Goal: Use online tool/utility: Use online tool/utility

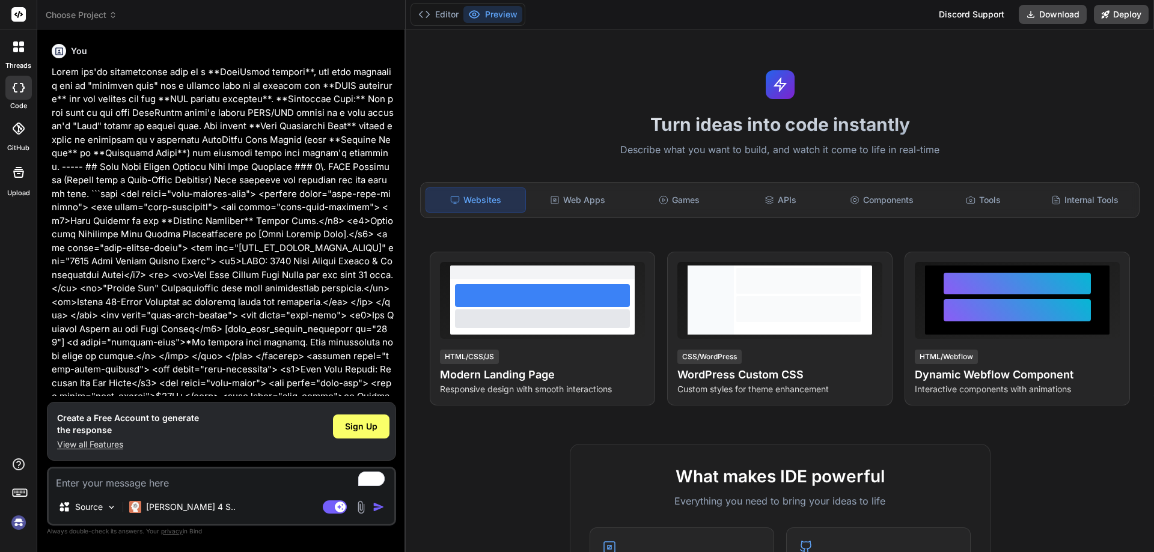
type textarea "x"
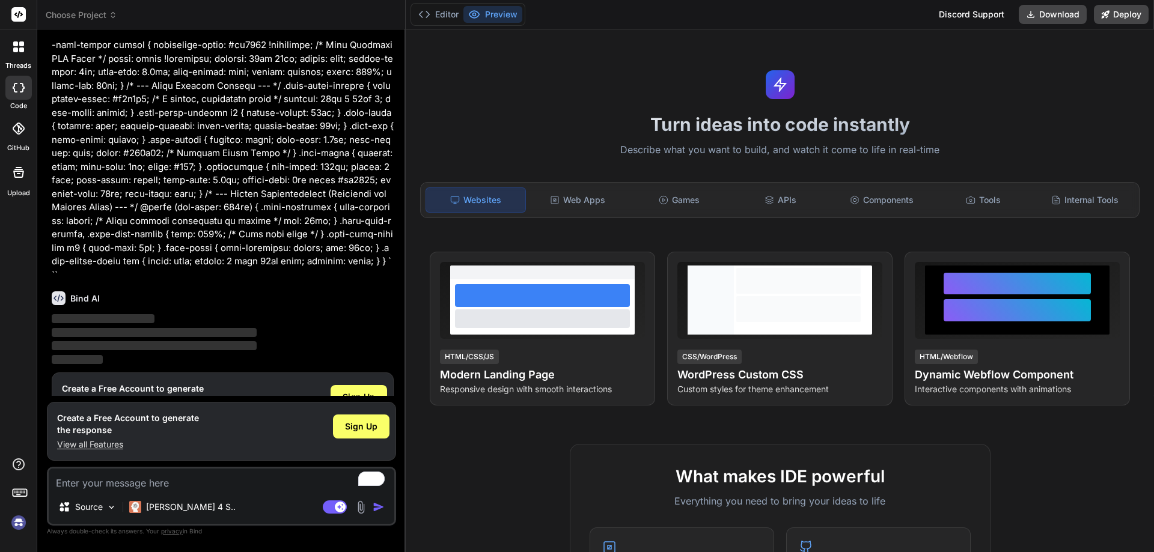
scroll to position [772, 0]
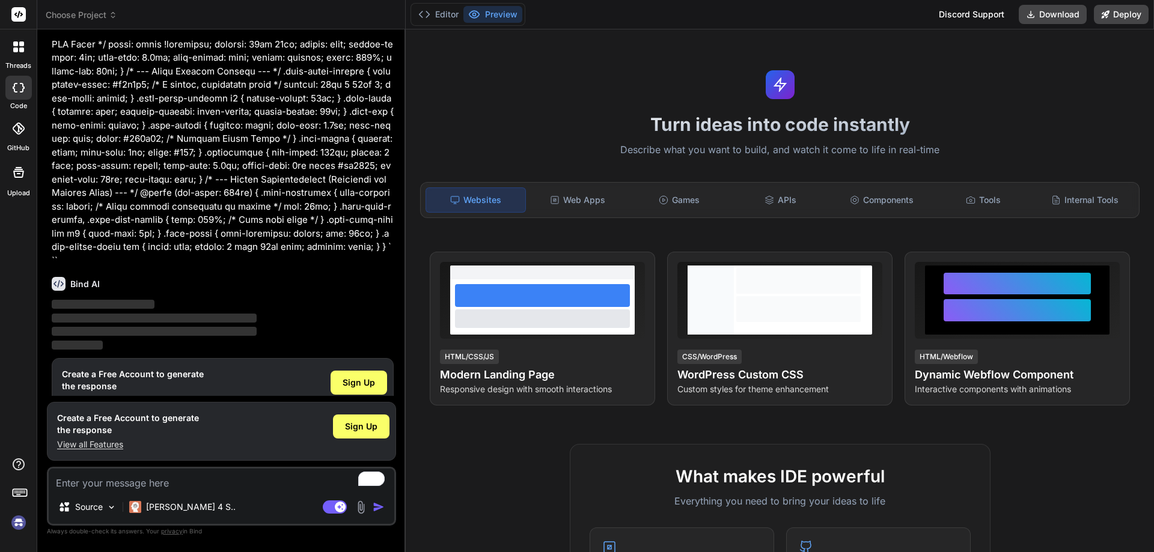
click at [192, 485] on textarea "To enrich screen reader interactions, please activate Accessibility in Grammarl…" at bounding box center [222, 480] width 346 height 22
click at [189, 487] on textarea "To enrich screen reader interactions, please activate Accessibility in Grammarl…" at bounding box center [222, 480] width 346 height 22
type textarea "Since you're implementing this on a **WordPress website**, the most practical w…"
type textarea "x"
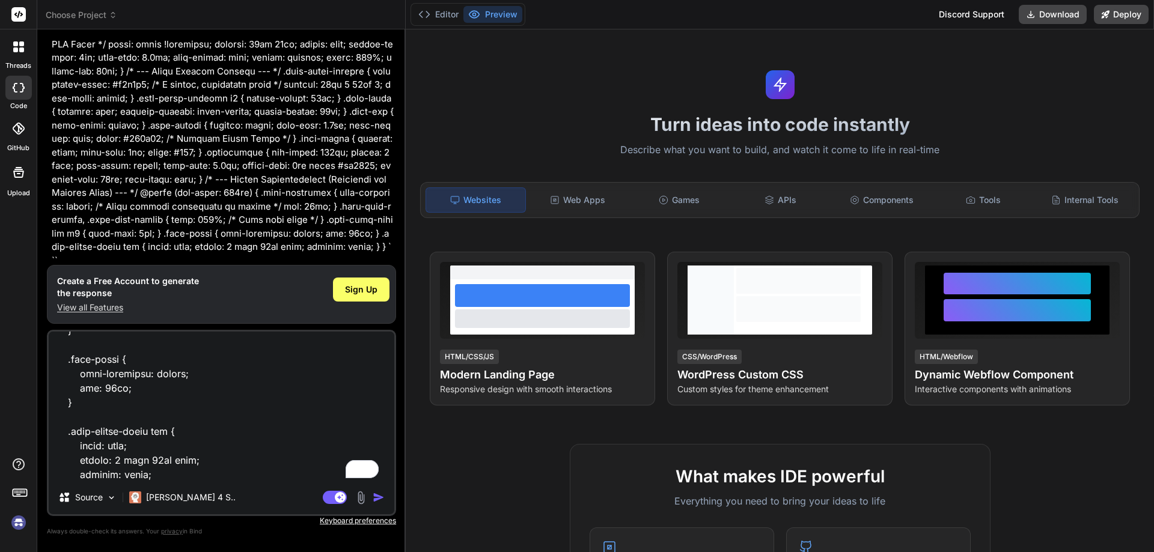
type textarea "Since you're implementing this on a **WordPress website**, the most practical w…"
click at [376, 501] on img "button" at bounding box center [379, 498] width 12 height 12
click at [377, 497] on img "button" at bounding box center [379, 498] width 12 height 12
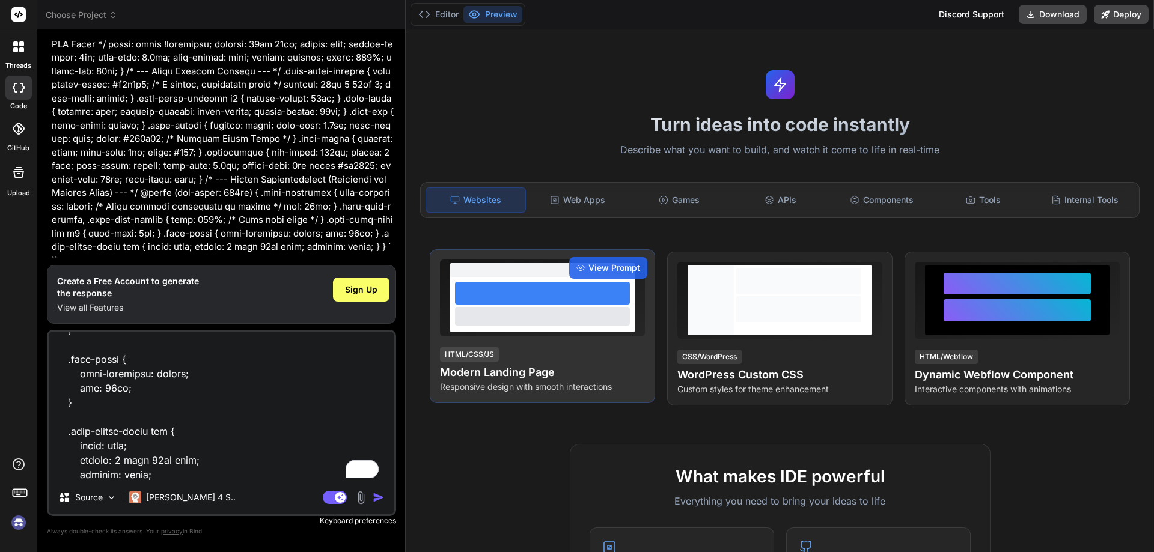
click at [572, 320] on div at bounding box center [542, 316] width 175 height 18
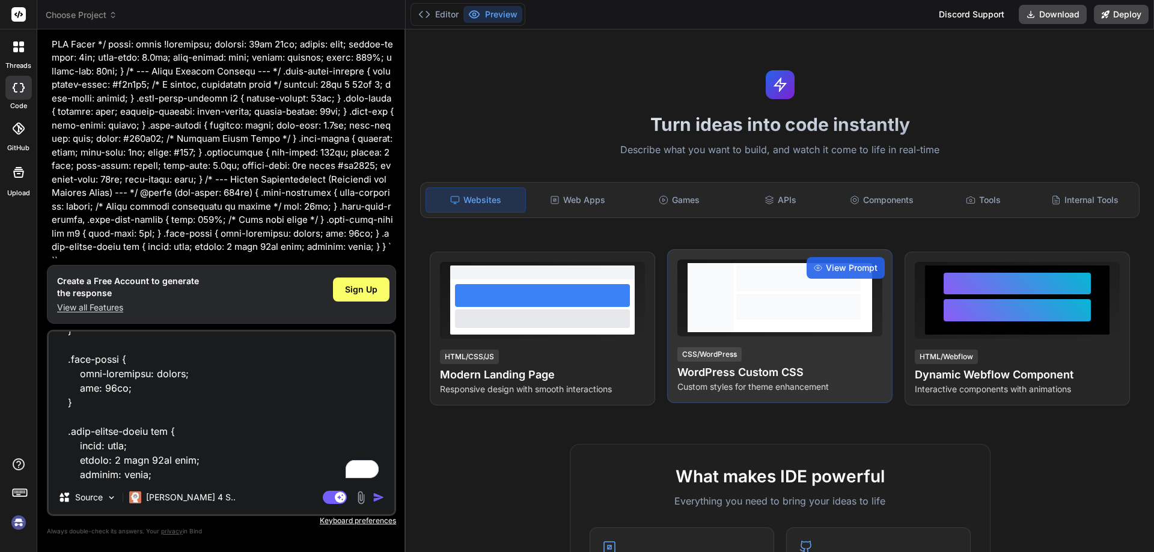
click at [831, 359] on div "CSS/WordPress WordPress Custom CSS Custom styles for theme enhancement" at bounding box center [779, 369] width 205 height 47
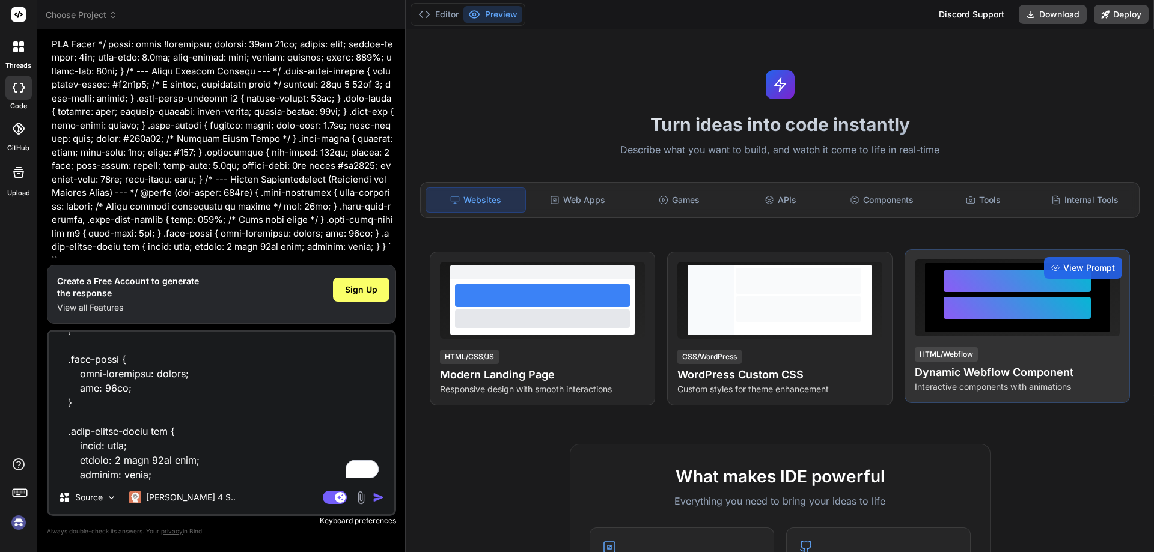
click at [1073, 358] on div "HTML/Webflow Dynamic Webflow Component Interactive components with animations" at bounding box center [1017, 369] width 205 height 47
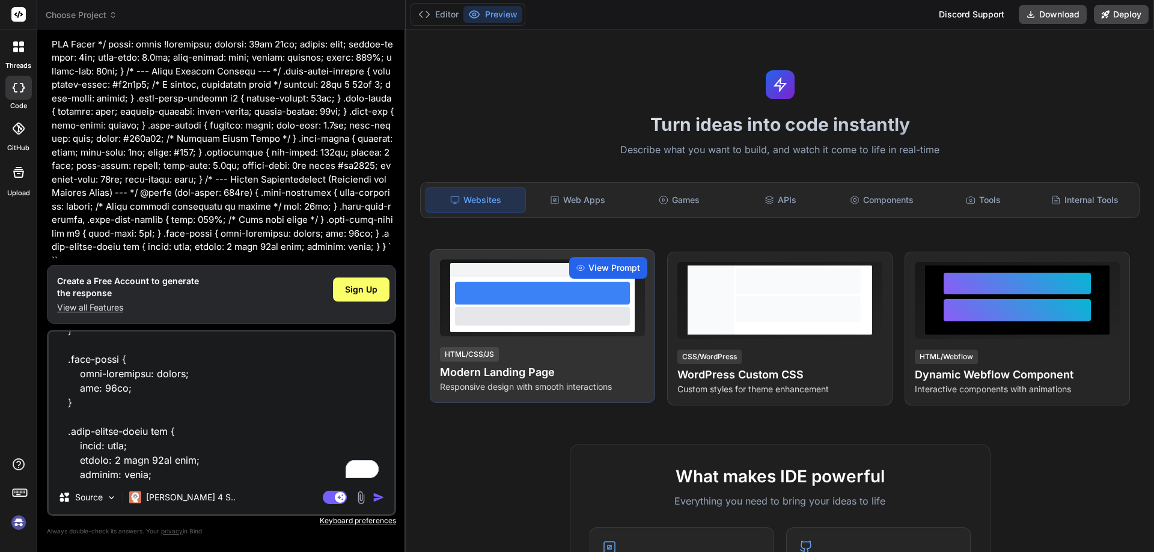
click at [570, 275] on div "View Prompt" at bounding box center [608, 268] width 78 height 22
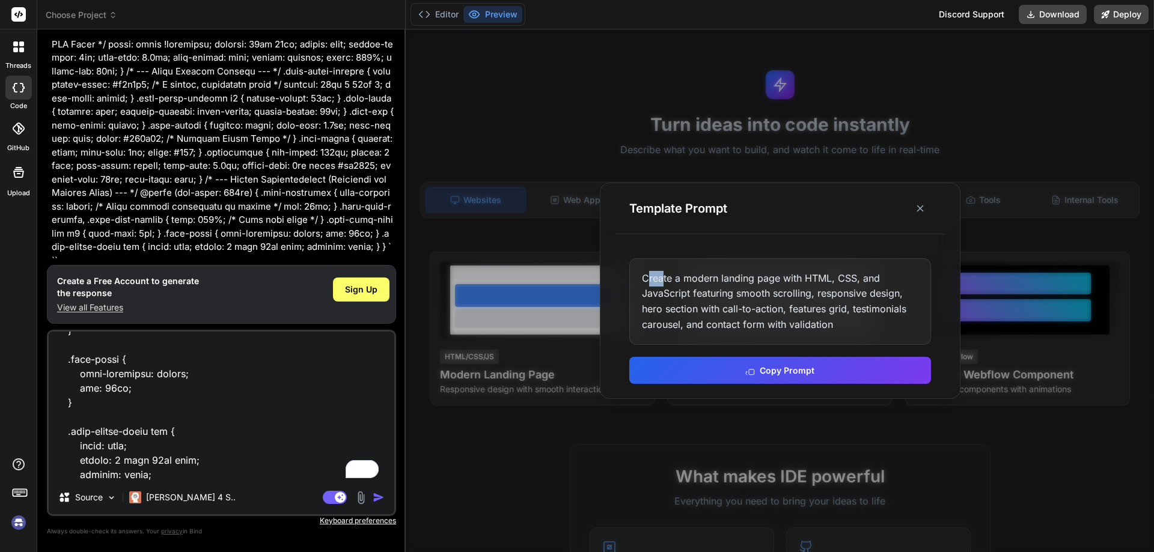
drag, startPoint x: 645, startPoint y: 276, endPoint x: 662, endPoint y: 279, distance: 16.4
click at [662, 279] on div "Create a modern landing page with HTML, CSS, and JavaScript featuring smooth sc…" at bounding box center [780, 301] width 302 height 87
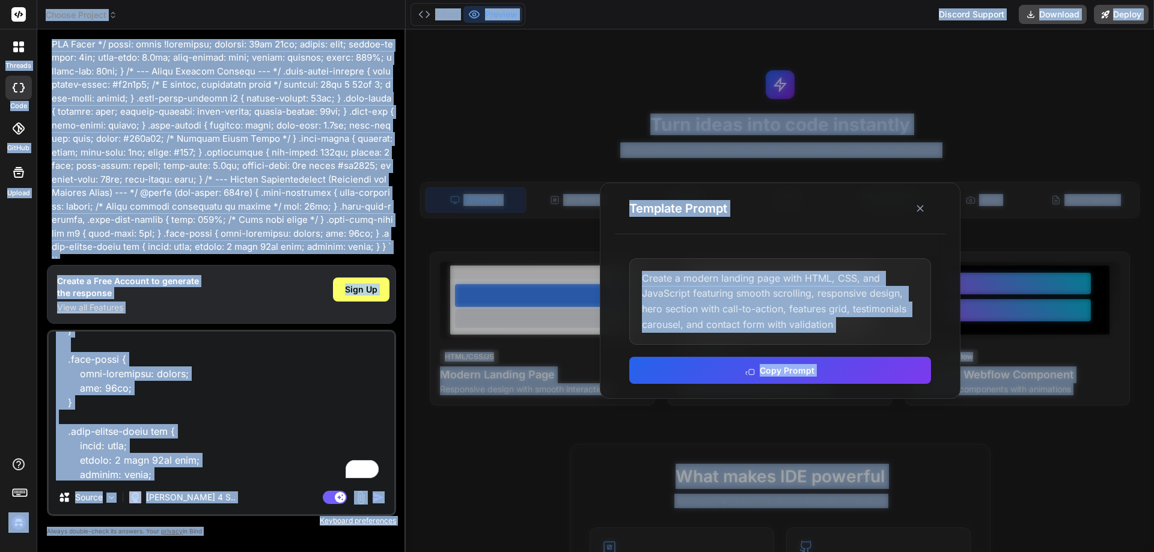
click at [875, 332] on div "Create a modern landing page with HTML, CSS, and JavaScript featuring smooth sc…" at bounding box center [780, 301] width 302 height 87
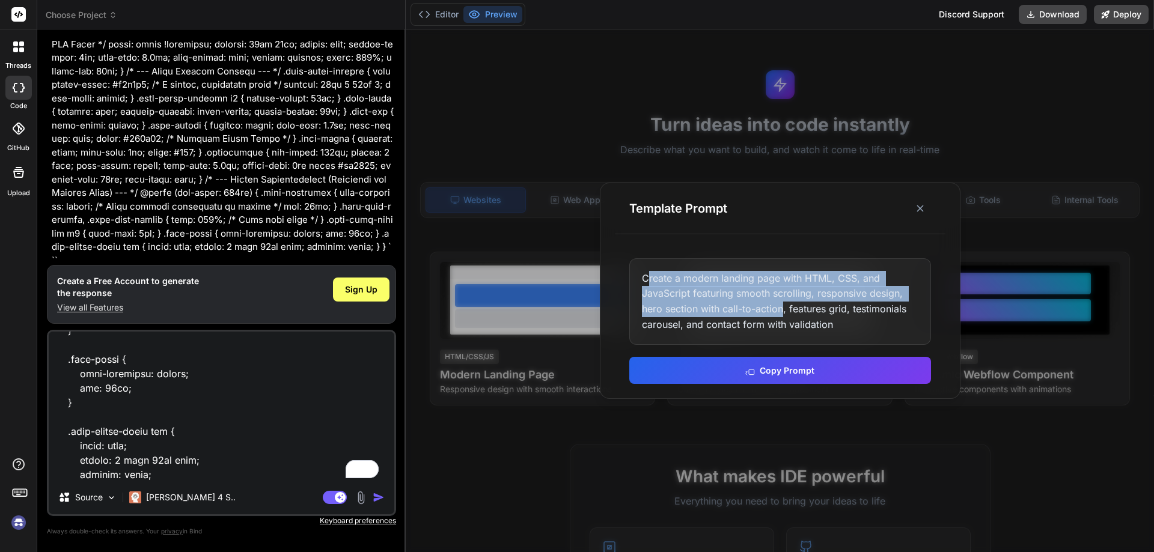
drag, startPoint x: 648, startPoint y: 278, endPoint x: 782, endPoint y: 309, distance: 136.9
click at [782, 309] on div "Create a modern landing page with HTML, CSS, and JavaScript featuring smooth sc…" at bounding box center [780, 301] width 302 height 87
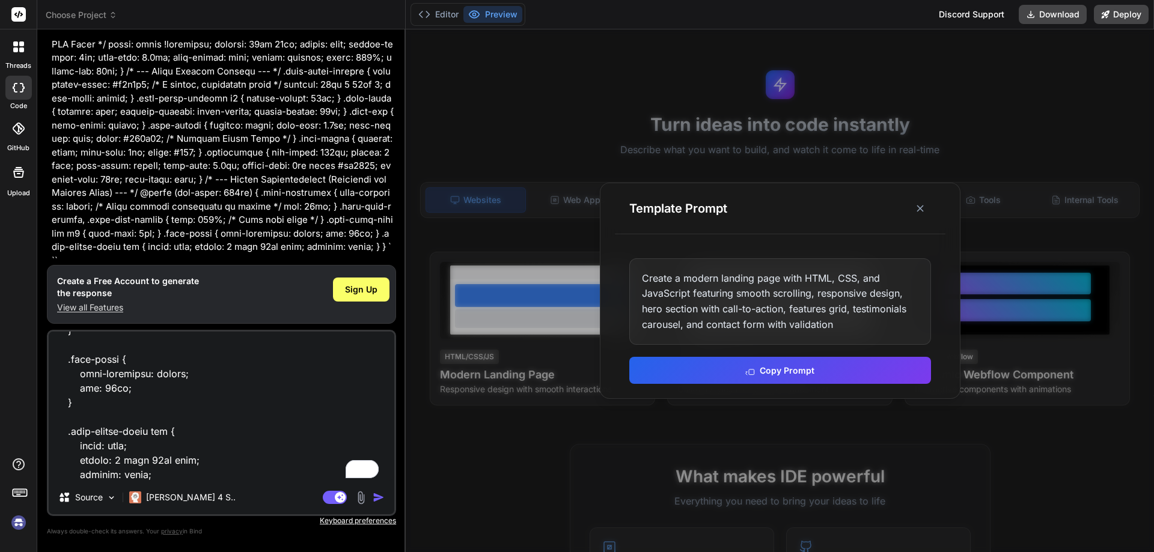
click at [852, 326] on div "Create a modern landing page with HTML, CSS, and JavaScript featuring smooth sc…" at bounding box center [780, 301] width 302 height 87
click at [876, 331] on div "Create a modern landing page with HTML, CSS, and JavaScript featuring smooth sc…" at bounding box center [780, 301] width 302 height 87
click at [862, 328] on div "Create a modern landing page with HTML, CSS, and JavaScript featuring smooth sc…" at bounding box center [780, 301] width 302 height 87
click at [865, 328] on div "Create a modern landing page with HTML, CSS, and JavaScript featuring smooth sc…" at bounding box center [780, 301] width 302 height 87
click at [850, 325] on div "Create a modern landing page with HTML, CSS, and JavaScript featuring smooth sc…" at bounding box center [780, 301] width 302 height 87
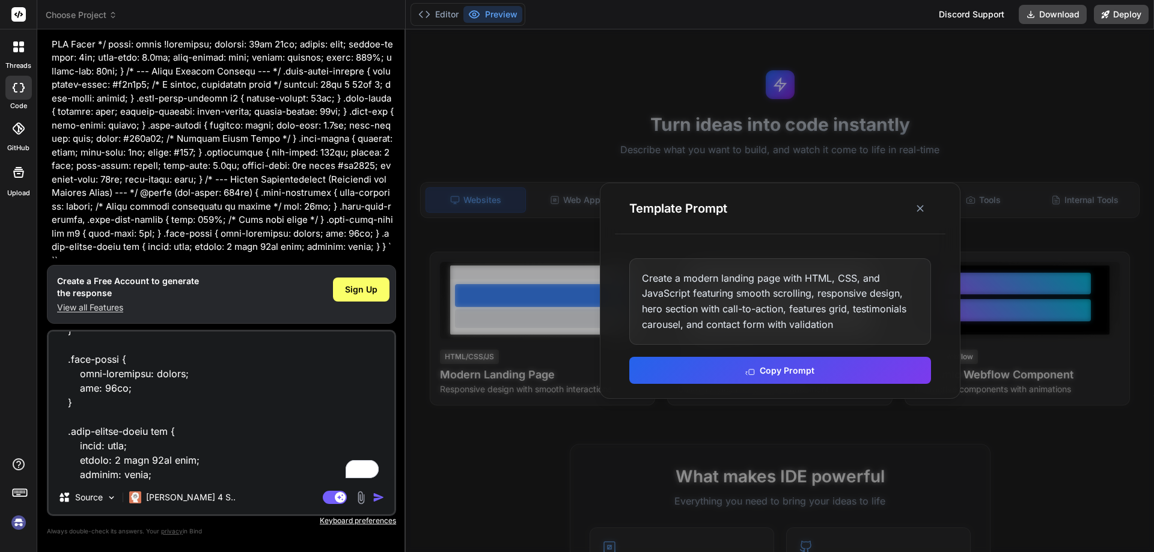
click at [376, 496] on img "button" at bounding box center [379, 498] width 12 height 12
click at [786, 369] on button "Copy Prompt" at bounding box center [780, 369] width 302 height 27
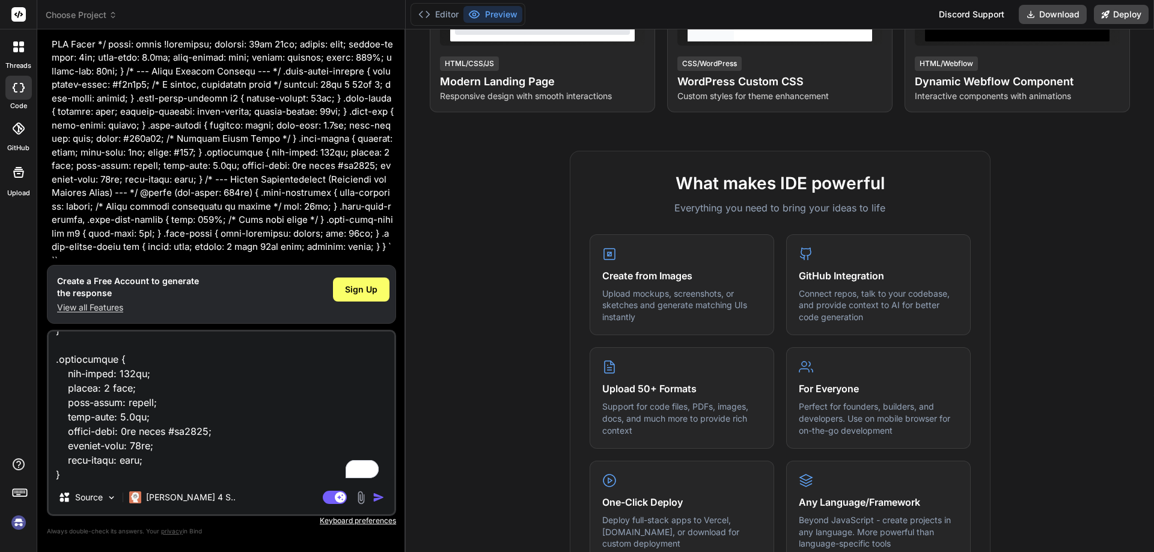
scroll to position [0, 0]
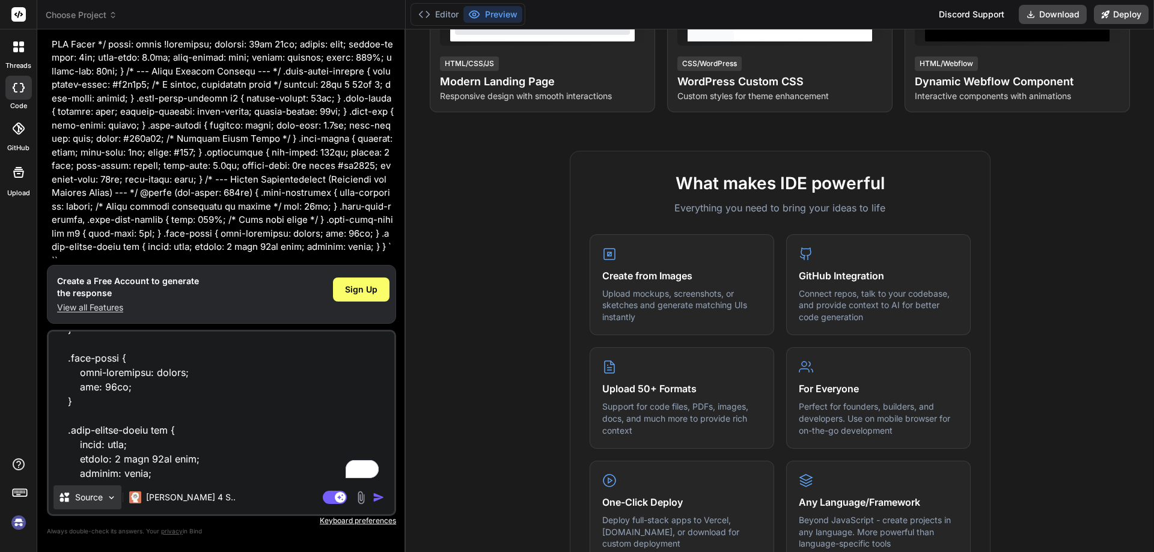
click at [115, 495] on img at bounding box center [111, 498] width 10 height 10
type textarea "x"
